Goal: Task Accomplishment & Management: Manage account settings

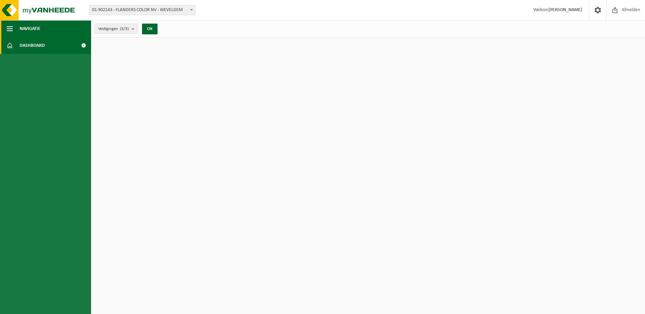
click at [30, 26] on span "Navigatie" at bounding box center [30, 28] width 21 height 17
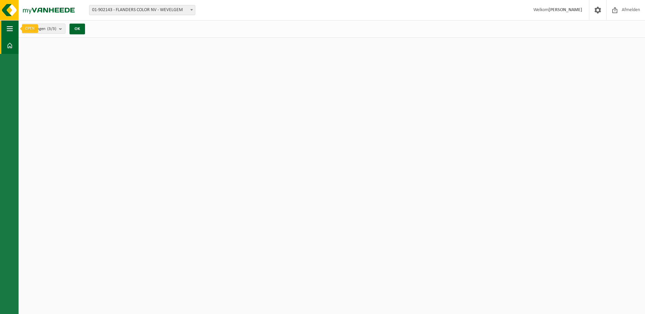
click at [10, 28] on span "button" at bounding box center [10, 28] width 6 height 17
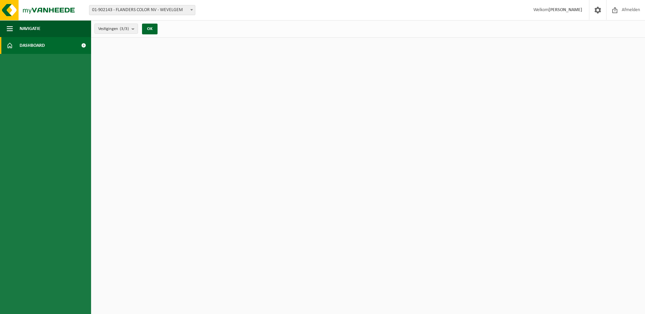
click at [27, 47] on span "Dashboard" at bounding box center [32, 45] width 25 height 17
click at [134, 29] on b "submit" at bounding box center [135, 28] width 6 height 9
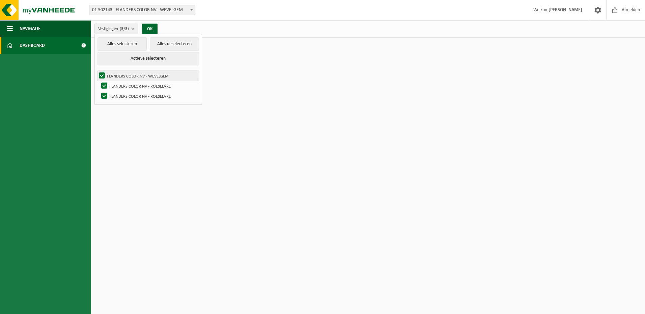
click at [134, 75] on label "FLANDERS COLOR NV - WEVELGEM" at bounding box center [147, 76] width 101 height 10
click at [96, 71] on input "FLANDERS COLOR NV - WEVELGEM" at bounding box center [96, 70] width 0 height 0
click at [102, 75] on label "FLANDERS COLOR NV - WEVELGEM" at bounding box center [147, 76] width 101 height 10
click at [96, 71] on input "FLANDERS COLOR NV - WEVELGEM" at bounding box center [96, 70] width 0 height 0
checkbox input "true"
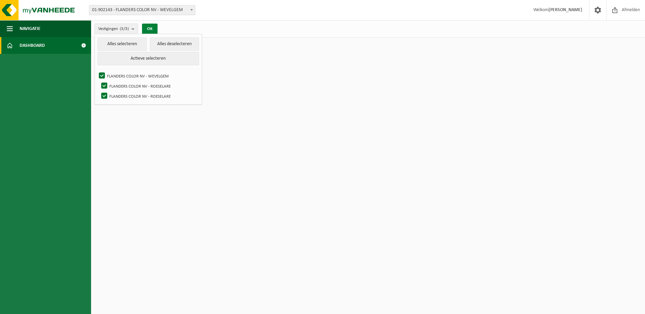
click at [152, 27] on button "OK" at bounding box center [150, 29] width 16 height 11
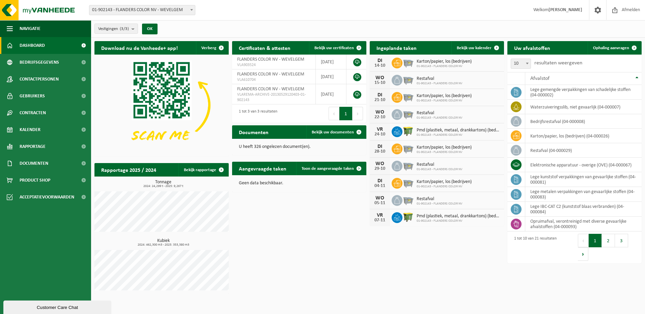
click at [420, 251] on div "Download nu de Vanheede+ app! Verberg Certificaten & attesten Bekijk uw certifi…" at bounding box center [368, 168] width 550 height 260
